Goal: Information Seeking & Learning: Compare options

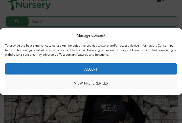
scroll to position [17, 0]
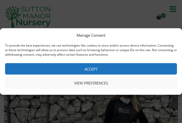
click at [112, 71] on button "Accept" at bounding box center [91, 68] width 172 height 11
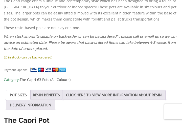
scroll to position [385, 0]
click at [25, 94] on link "POT SIZES" at bounding box center [18, 95] width 17 height 10
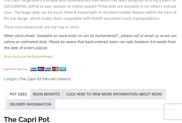
scroll to position [387, 0]
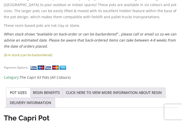
click at [56, 92] on link "RESIN BENEFITS" at bounding box center [46, 93] width 27 height 10
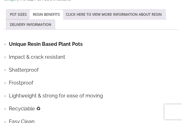
scroll to position [465, 0]
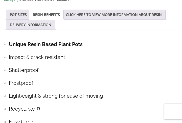
click at [86, 14] on link "CLICK HERE TO VIEW MORE INFORMATION ABOUT RESIN" at bounding box center [114, 15] width 96 height 10
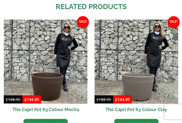
scroll to position [708, 0]
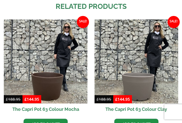
click at [68, 95] on img at bounding box center [46, 61] width 84 height 84
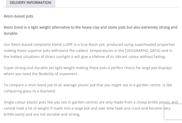
scroll to position [486, 0]
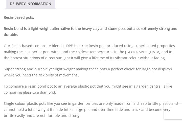
click at [178, 58] on p "Our Resin-based composite blend LLDPE is a true Resin pot, produced using super…" at bounding box center [91, 52] width 175 height 18
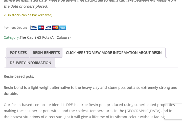
scroll to position [426, 0]
click at [160, 51] on link "CLICK HERE TO VIEW MORE INFORMATION ABOUT RESIN" at bounding box center [114, 53] width 96 height 10
click at [47, 63] on link "DELIVERY INFORMATION" at bounding box center [30, 63] width 41 height 10
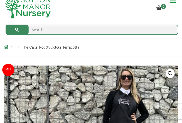
scroll to position [0, 0]
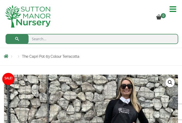
click at [173, 8] on span at bounding box center [175, 9] width 10 height 8
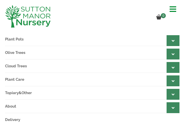
click at [173, 39] on icon at bounding box center [173, 40] width 3 height 5
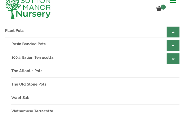
scroll to position [8, 0]
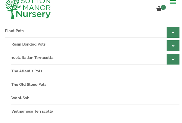
click at [175, 62] on div at bounding box center [173, 59] width 13 height 11
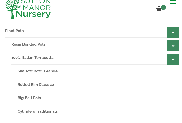
click at [89, 42] on link "Resin Bonded Pots" at bounding box center [95, 44] width 168 height 13
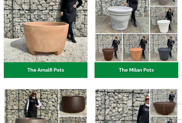
scroll to position [163, 0]
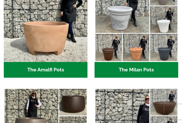
click at [60, 68] on h2 "The Amalfi Pots (3)" at bounding box center [46, 70] width 84 height 16
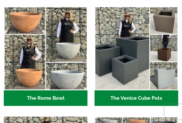
scroll to position [697, 0]
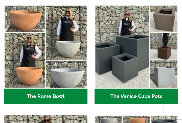
click at [153, 100] on h2 "The Venice Cube Pots (12)" at bounding box center [137, 97] width 84 height 16
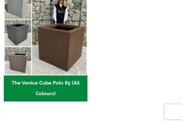
scroll to position [264, 0]
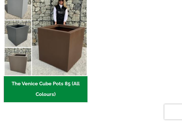
click at [65, 89] on h2 "The Venice Cube Pots 85 (All Colours) (4)" at bounding box center [46, 89] width 84 height 26
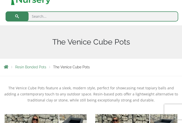
scroll to position [22, 0]
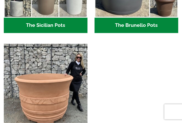
scroll to position [988, 0]
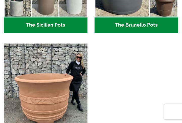
click at [42, 100] on img "Visit product category The Mediterranean Pots" at bounding box center [46, 86] width 84 height 84
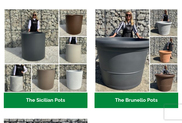
scroll to position [913, 0]
click at [46, 57] on img "Visit product category The Sicilian Pots" at bounding box center [46, 51] width 84 height 84
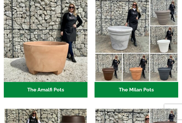
scroll to position [144, 0]
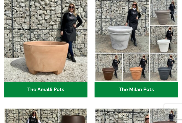
click at [55, 63] on img "Visit product category The Amalfi Pots" at bounding box center [46, 40] width 84 height 84
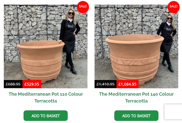
scroll to position [160, 0]
click at [181, 123] on div "The Mediterranean Pots are large, traditional statement pieces with a textured …" at bounding box center [91, 105] width 182 height 322
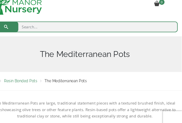
scroll to position [0, 0]
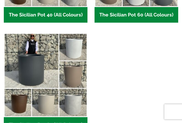
scroll to position [213, 0]
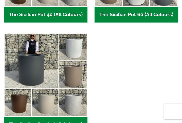
click at [45, 75] on img "Visit product category The Sicilian Pot 85 (All Colours)" at bounding box center [46, 75] width 84 height 84
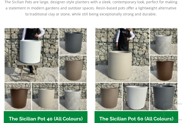
scroll to position [97, 0]
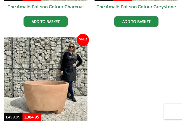
scroll to position [244, 0]
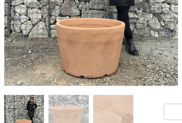
scroll to position [163, 0]
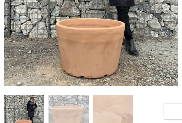
click at [164, 94] on ol at bounding box center [91, 110] width 175 height 49
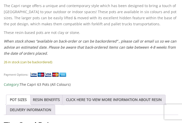
scroll to position [379, 0]
click at [25, 97] on link "POT SIZES" at bounding box center [18, 100] width 17 height 10
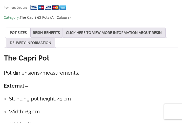
scroll to position [445, 0]
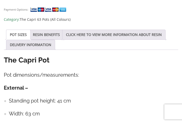
click at [162, 74] on h4 "Pot dimensions/measurements:" at bounding box center [91, 75] width 175 height 8
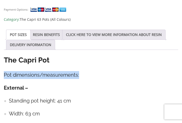
click at [162, 74] on h4 "Pot dimensions/measurements:" at bounding box center [91, 75] width 175 height 8
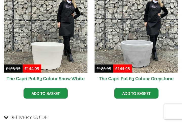
scroll to position [820, 0]
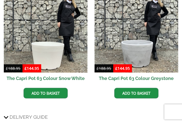
click at [170, 81] on h2 "The Capri Pot 63 Colour Greystone" at bounding box center [137, 78] width 84 height 11
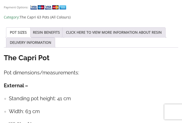
scroll to position [446, 0]
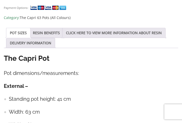
click at [53, 32] on link "RESIN BENEFITS" at bounding box center [46, 33] width 27 height 10
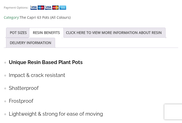
click at [20, 34] on link "POT SIZES" at bounding box center [18, 33] width 17 height 10
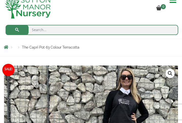
scroll to position [0, 0]
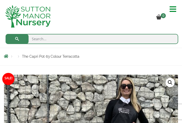
click at [49, 38] on input "search" at bounding box center [92, 39] width 173 height 10
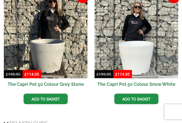
scroll to position [667, 0]
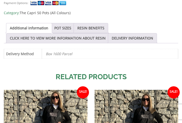
scroll to position [450, 0]
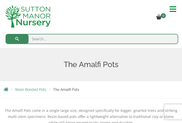
click at [171, 10] on span at bounding box center [175, 9] width 10 height 8
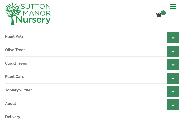
scroll to position [3, 0]
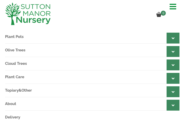
click at [170, 36] on div at bounding box center [173, 38] width 13 height 11
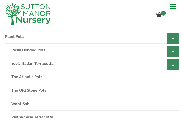
click at [34, 89] on link "The Old Stone Pots" at bounding box center [95, 90] width 168 height 13
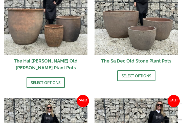
scroll to position [345, 0]
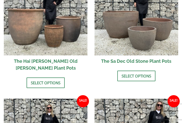
click at [141, 71] on link "Select options" at bounding box center [136, 76] width 38 height 11
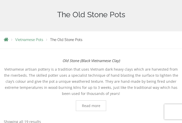
scroll to position [0, 0]
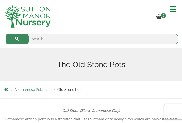
click at [173, 8] on span at bounding box center [175, 9] width 10 height 8
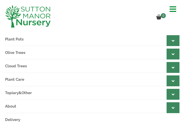
click at [174, 38] on icon at bounding box center [173, 40] width 3 height 5
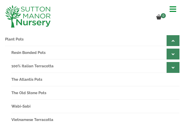
click at [46, 66] on link "100% Italian Terracotta" at bounding box center [95, 65] width 168 height 13
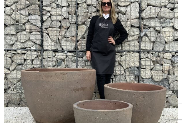
scroll to position [88, 0]
click at [157, 123] on img at bounding box center [130, 113] width 253 height 253
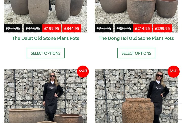
scroll to position [752, 0]
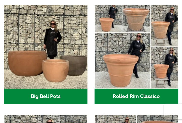
scroll to position [169, 0]
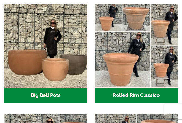
click at [63, 70] on img "Visit product category Big Bell Pots" at bounding box center [46, 46] width 84 height 84
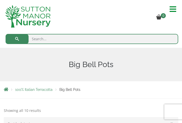
click at [174, 8] on span at bounding box center [175, 9] width 10 height 8
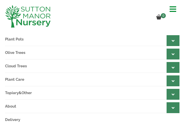
click at [171, 40] on div at bounding box center [173, 40] width 13 height 11
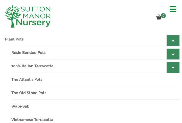
click at [42, 79] on link "The Atlantis Pots" at bounding box center [95, 79] width 168 height 13
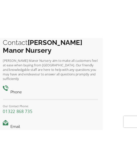
scroll to position [730, 0]
